Goal: Transaction & Acquisition: Purchase product/service

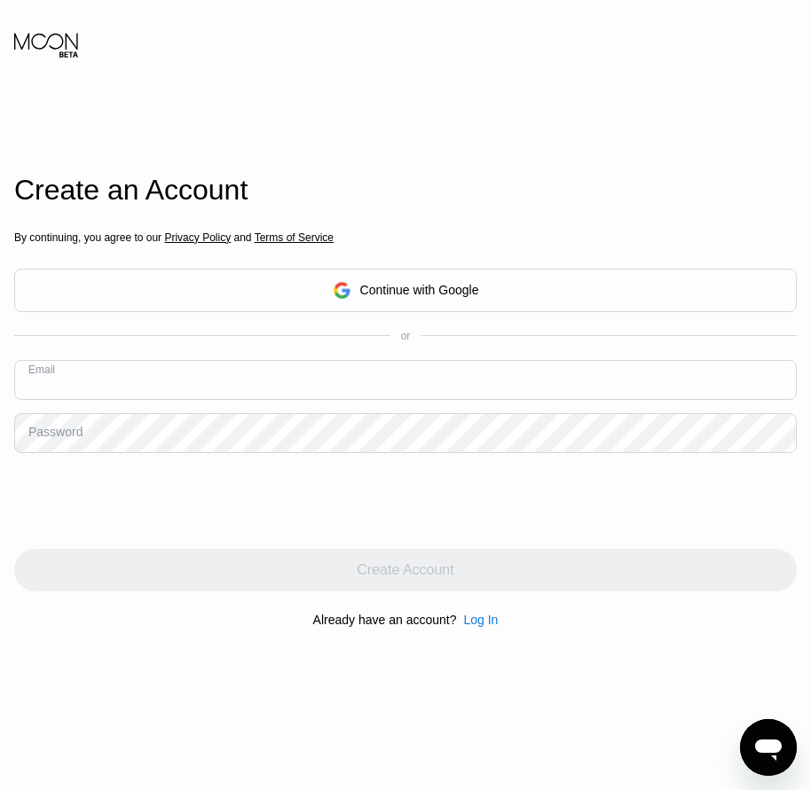
paste input "[EMAIL_ADDRESS][DOMAIN_NAME]"
type input "[EMAIL_ADDRESS][DOMAIN_NAME]"
click at [59, 439] on div "Password" at bounding box center [55, 432] width 54 height 14
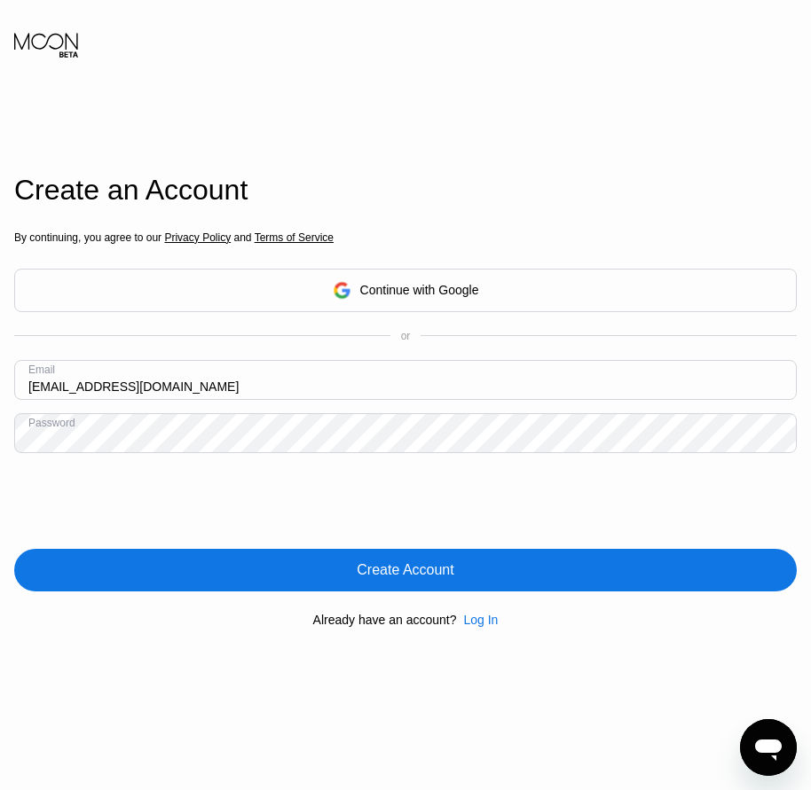
click at [385, 585] on div "Create Account" at bounding box center [405, 570] width 782 height 43
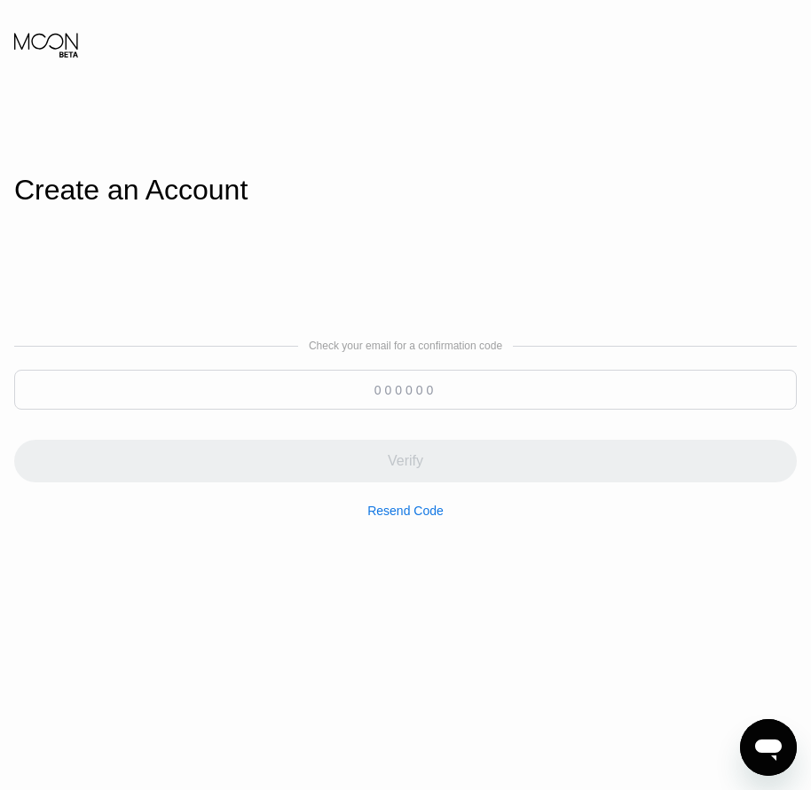
paste input "1"
type input "1"
paste input "604925"
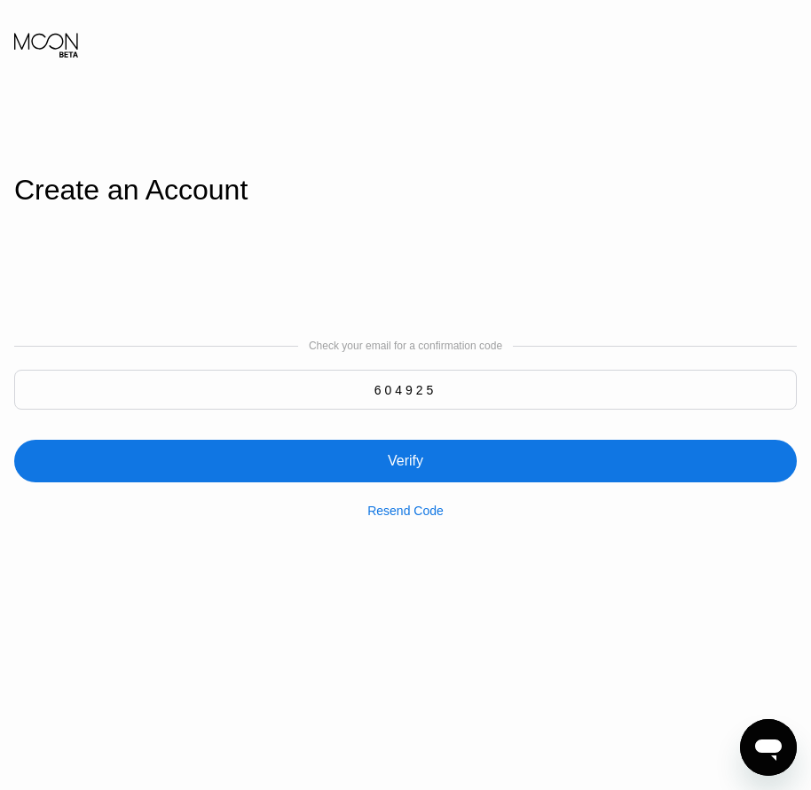
type input "604925"
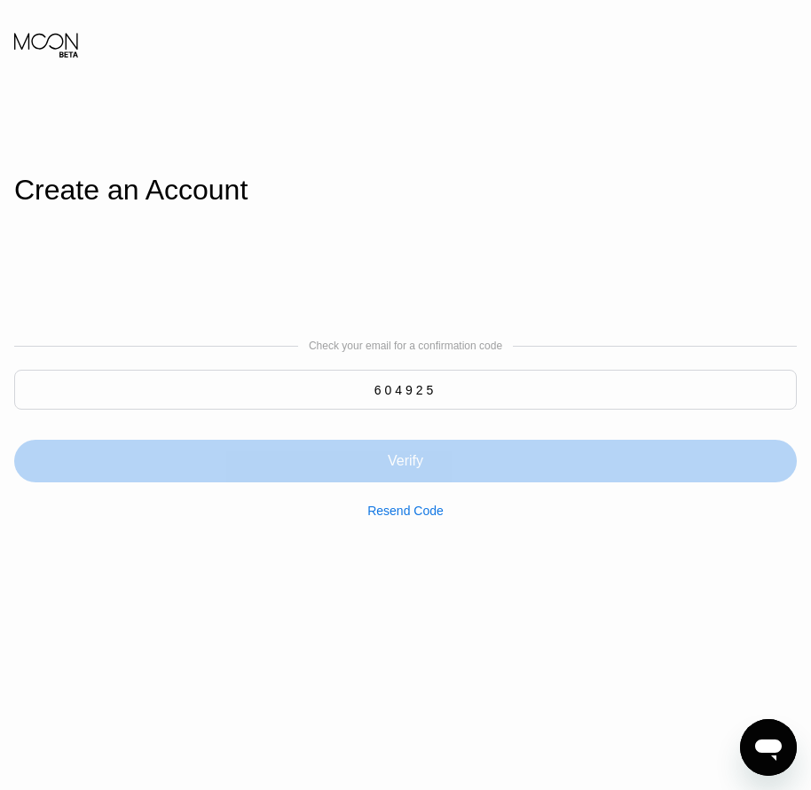
click at [422, 461] on div "Verify" at bounding box center [405, 461] width 35 height 18
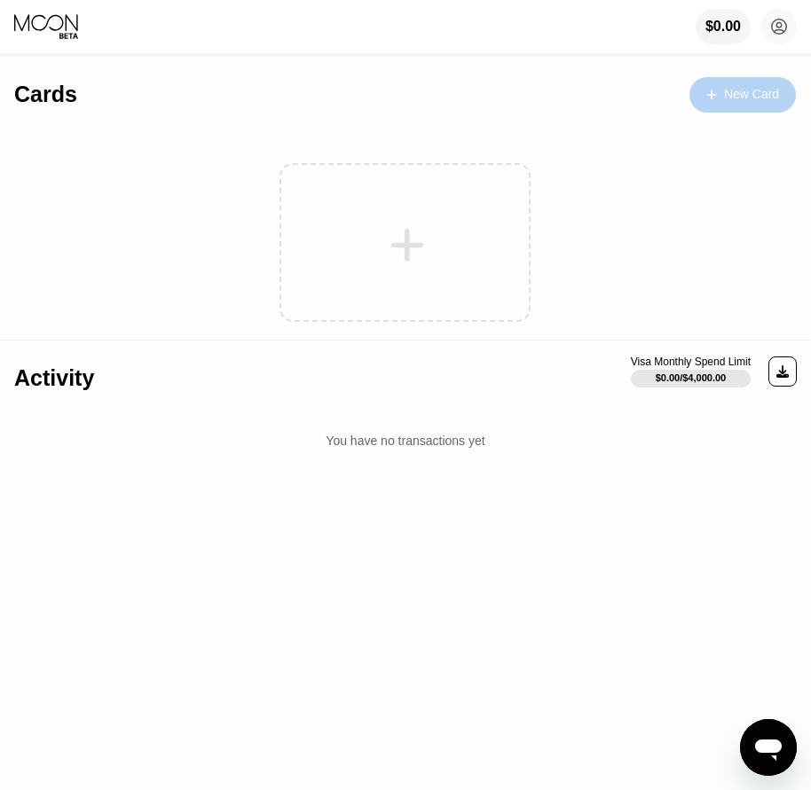
click at [758, 101] on div "New Card" at bounding box center [751, 94] width 55 height 15
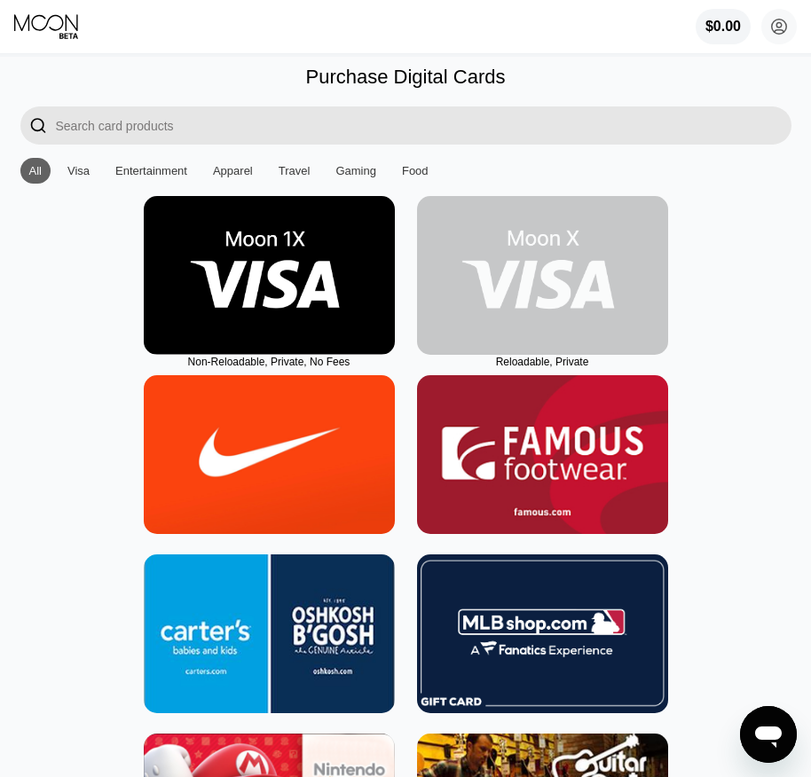
click at [522, 345] on img at bounding box center [542, 275] width 251 height 159
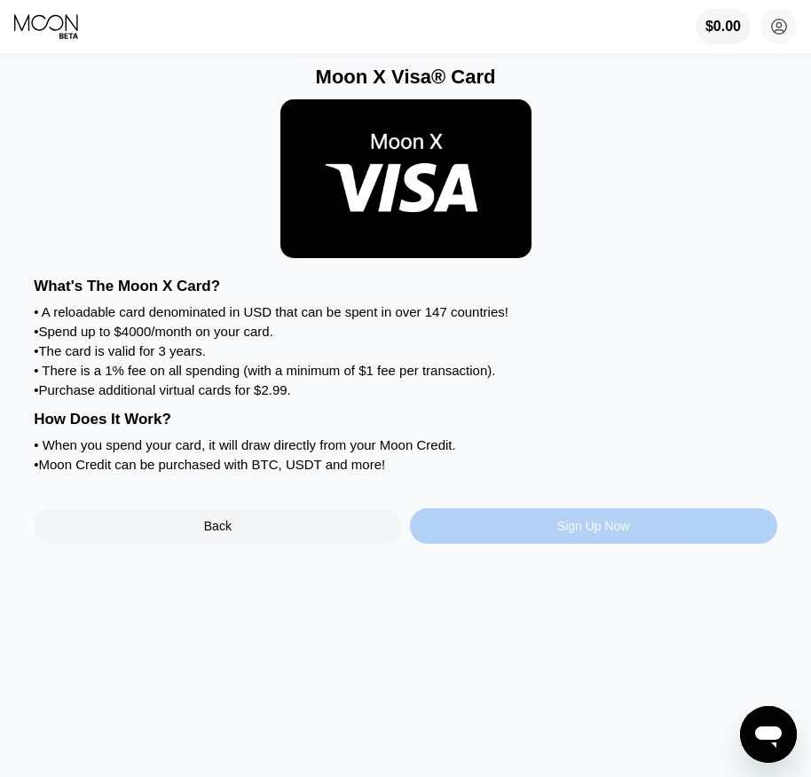
click at [535, 542] on div "Sign Up Now" at bounding box center [593, 525] width 367 height 35
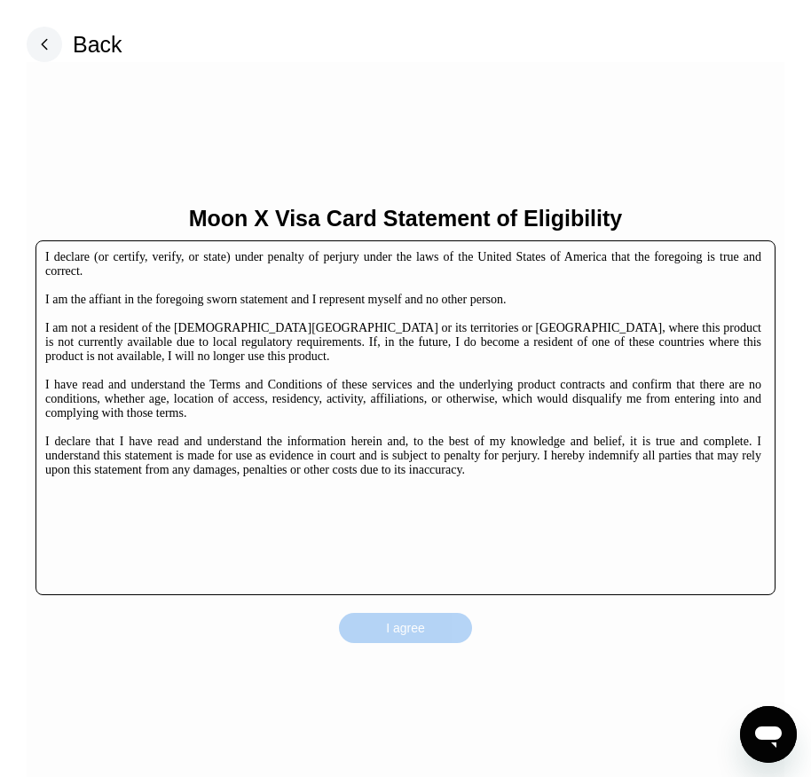
click at [429, 634] on div "I agree" at bounding box center [405, 628] width 133 height 30
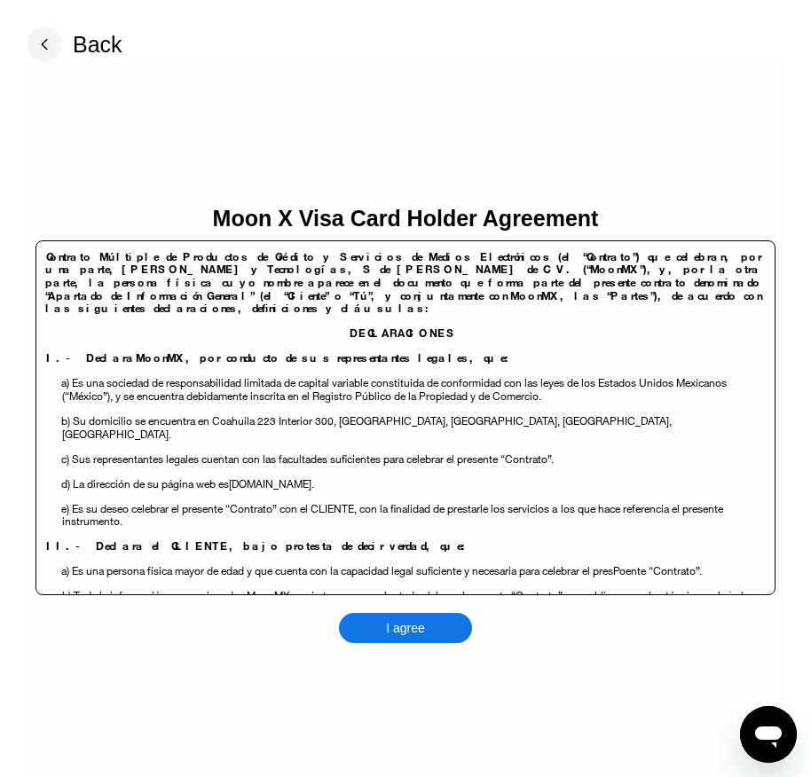
click at [434, 634] on div "I agree" at bounding box center [405, 628] width 133 height 30
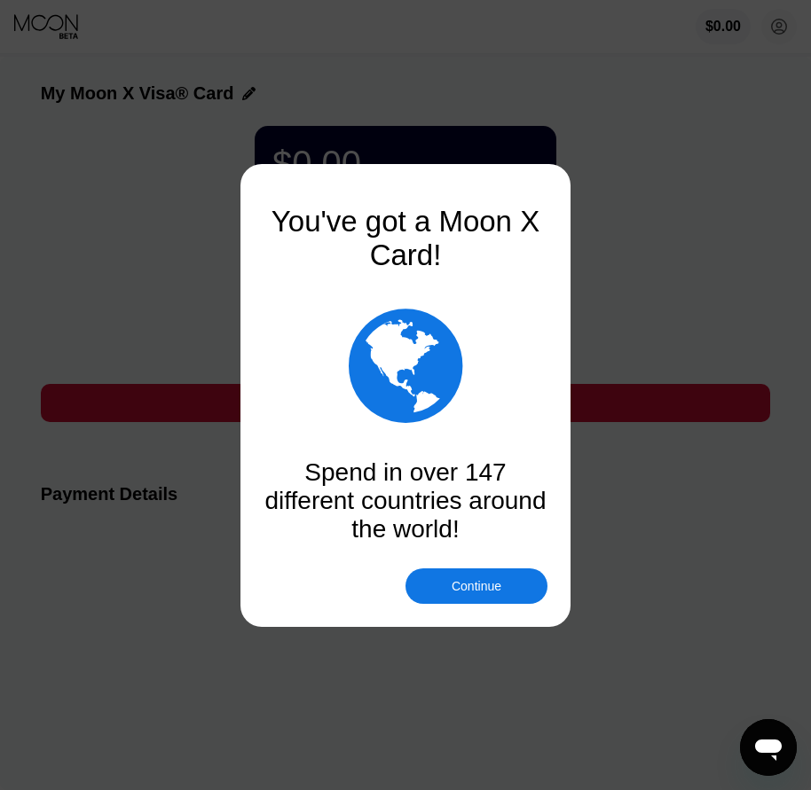
drag, startPoint x: 456, startPoint y: 574, endPoint x: 464, endPoint y: 591, distance: 18.6
click at [459, 585] on div "Continue" at bounding box center [476, 586] width 142 height 35
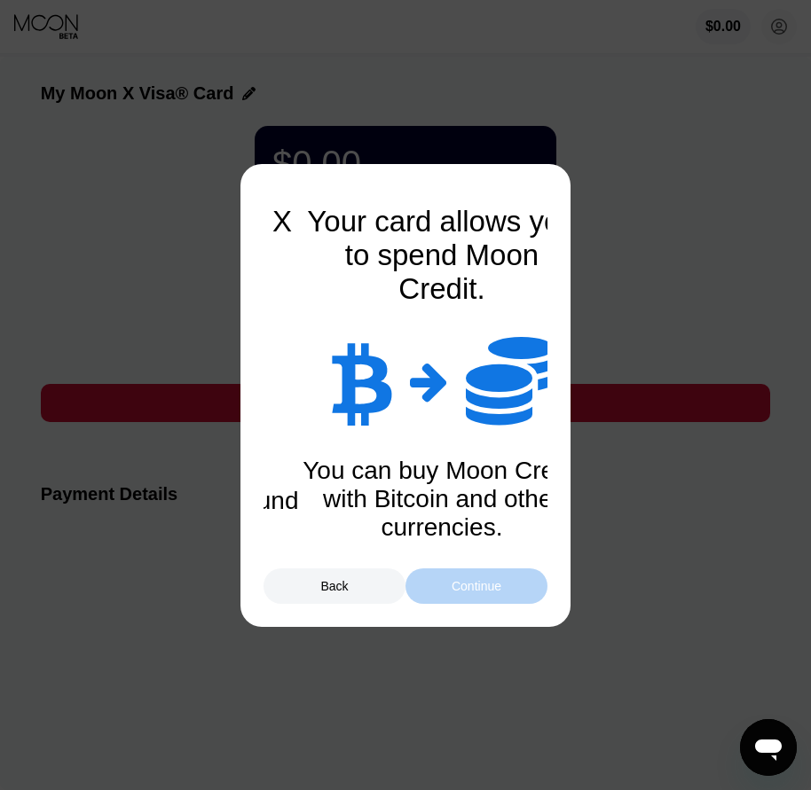
click at [465, 590] on div "Continue" at bounding box center [476, 586] width 50 height 14
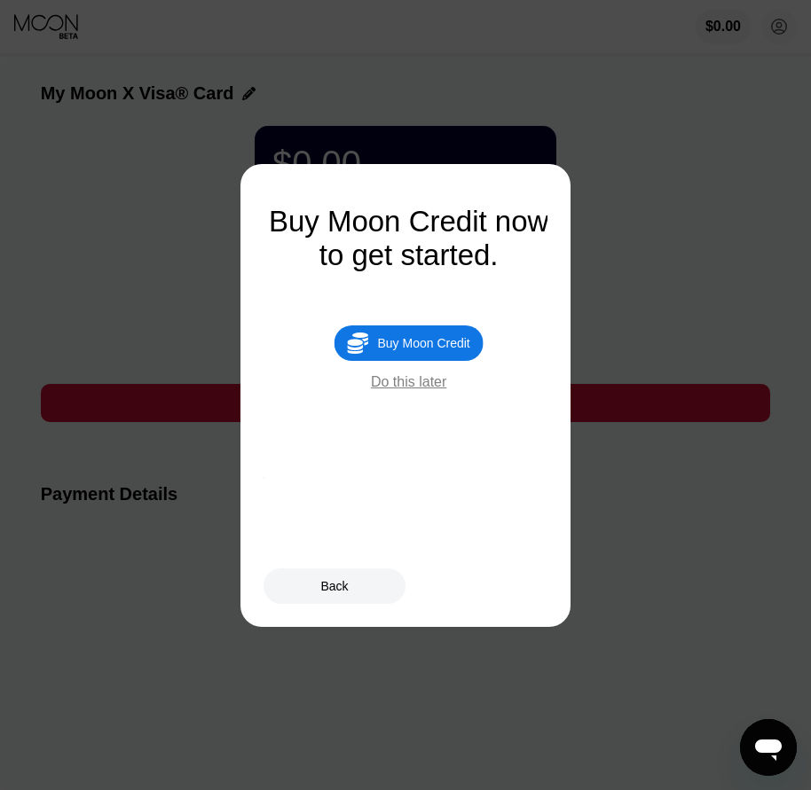
click at [423, 350] on div "Buy Moon Credit" at bounding box center [423, 343] width 92 height 14
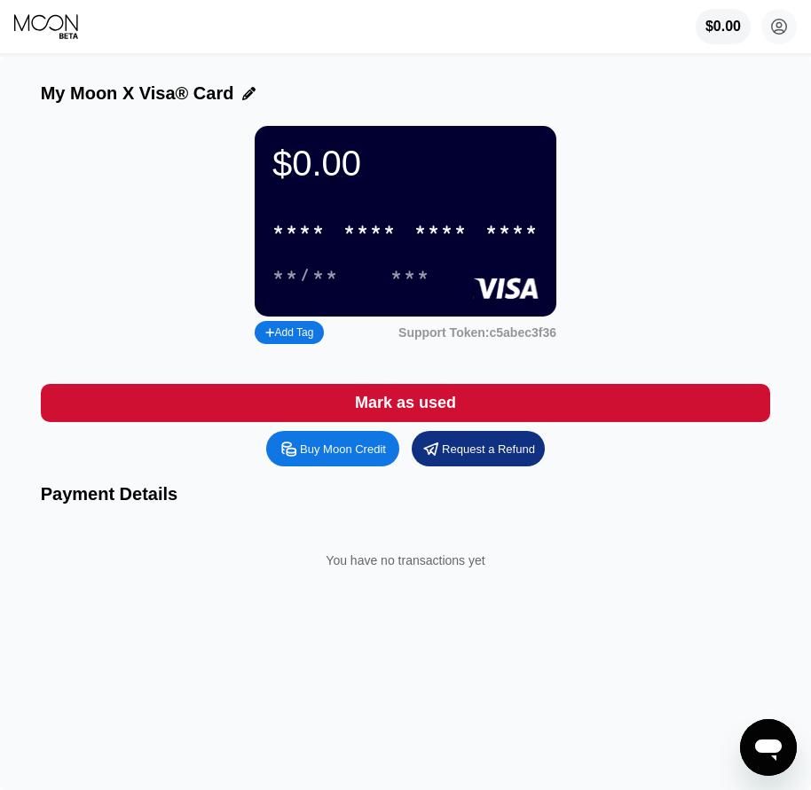
type input "0"
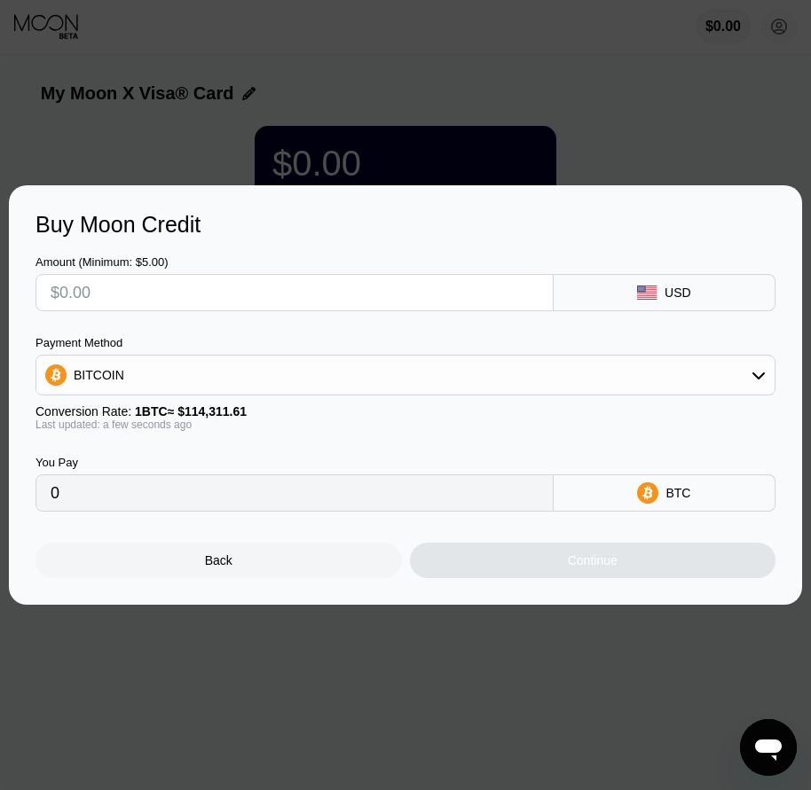
click at [247, 567] on div "Back" at bounding box center [218, 560] width 366 height 35
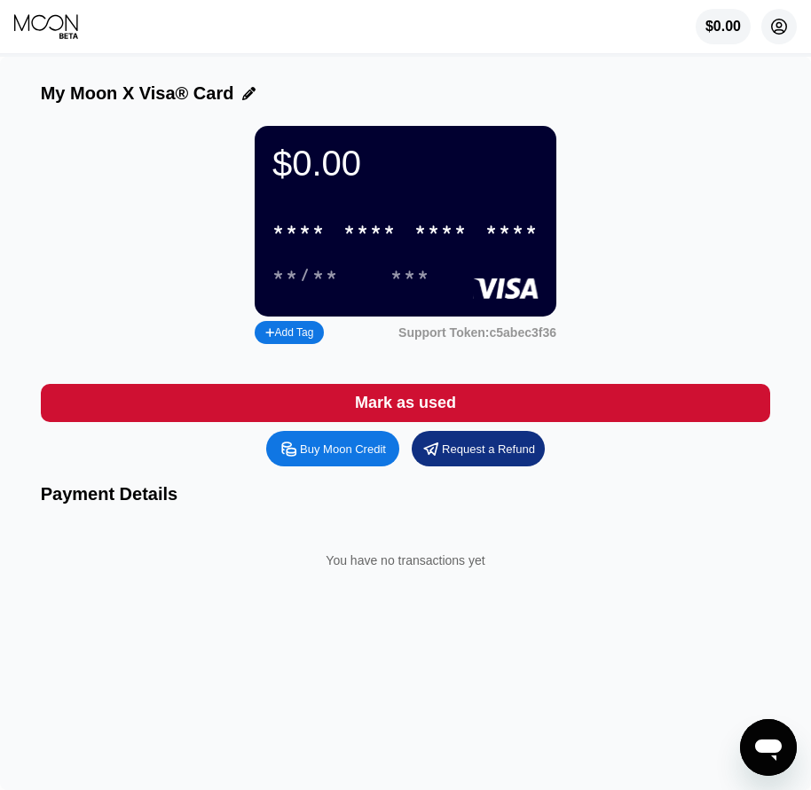
click at [774, 15] on circle at bounding box center [778, 26] width 35 height 35
